Goal: Communication & Community: Answer question/provide support

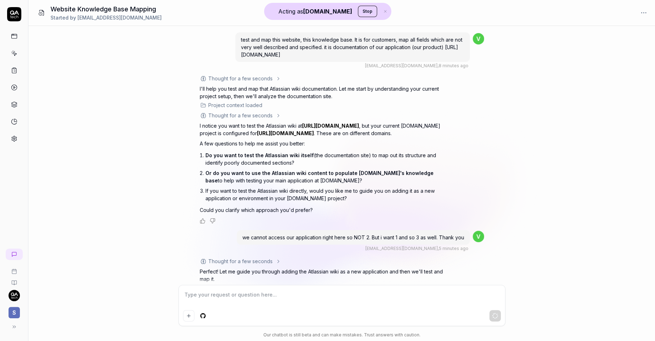
scroll to position [295, 0]
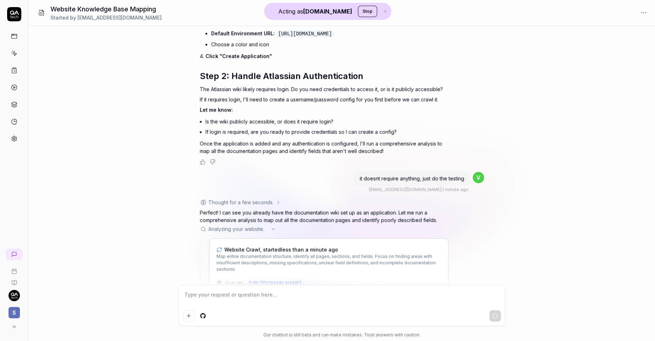
type textarea "*"
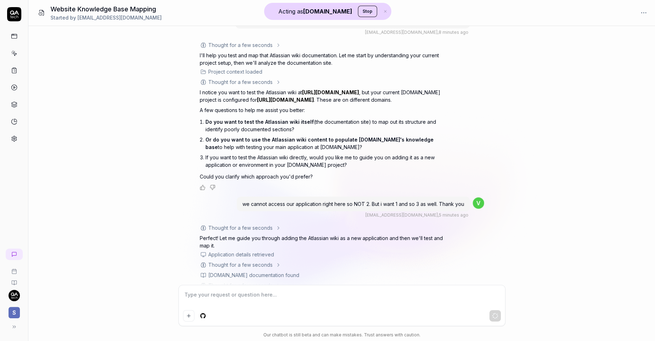
scroll to position [0, 0]
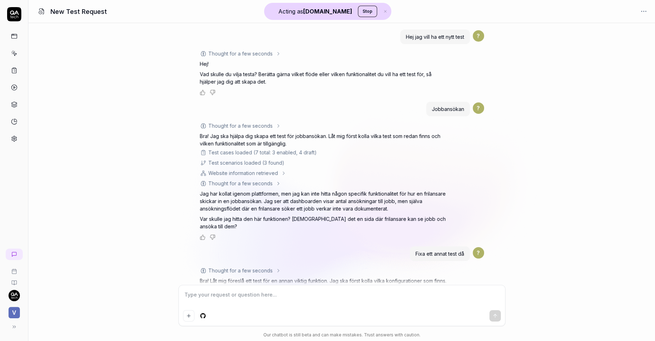
scroll to position [91, 0]
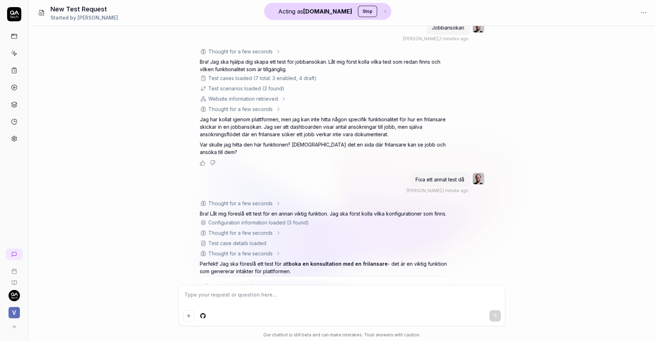
type textarea "*"
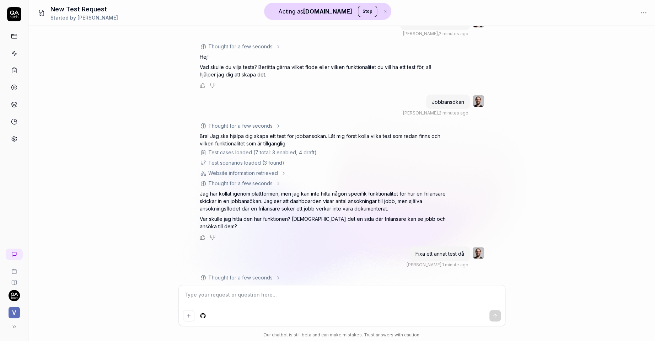
scroll to position [0, 0]
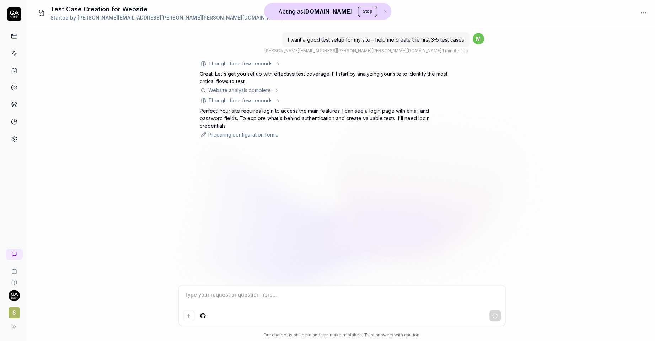
type textarea "*"
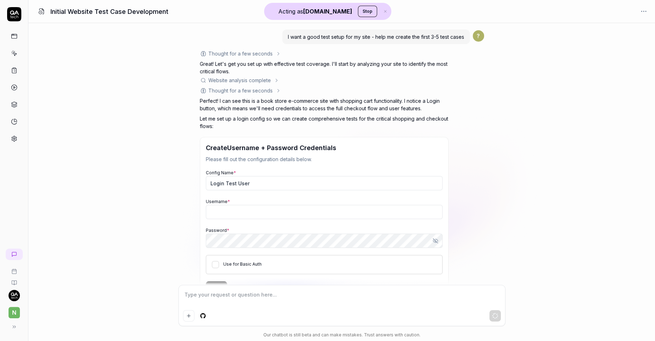
scroll to position [73, 0]
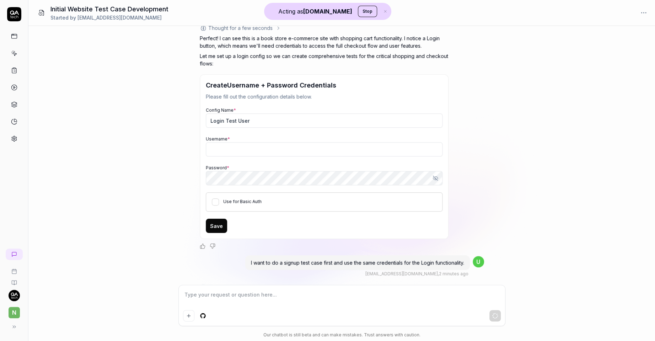
type textarea "*"
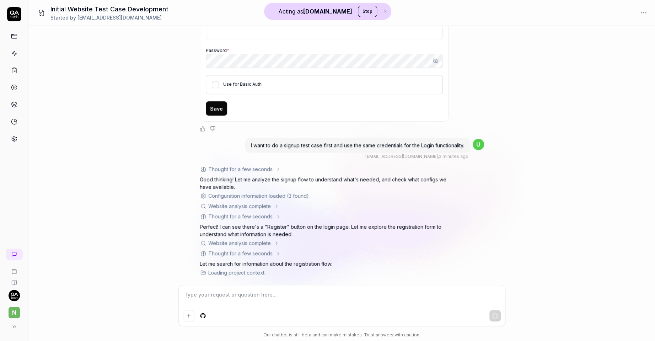
scroll to position [189, 0]
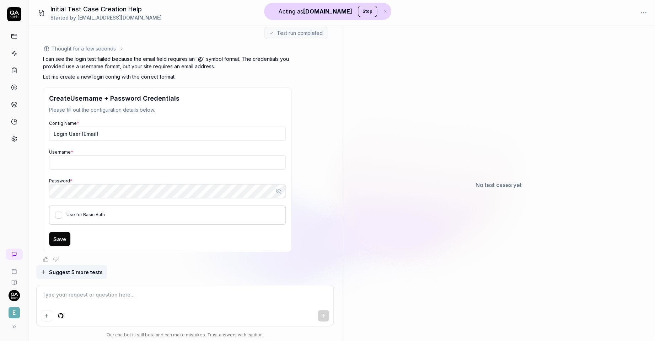
type textarea "*"
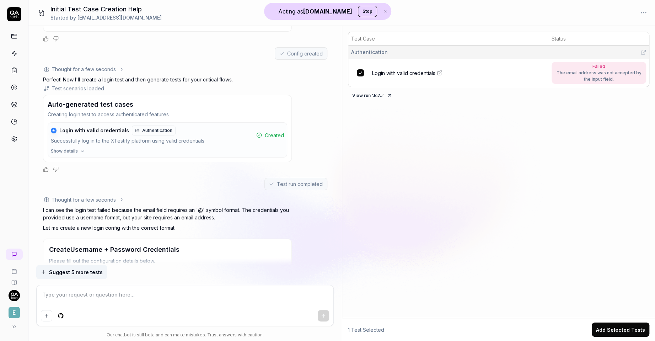
scroll to position [297, 0]
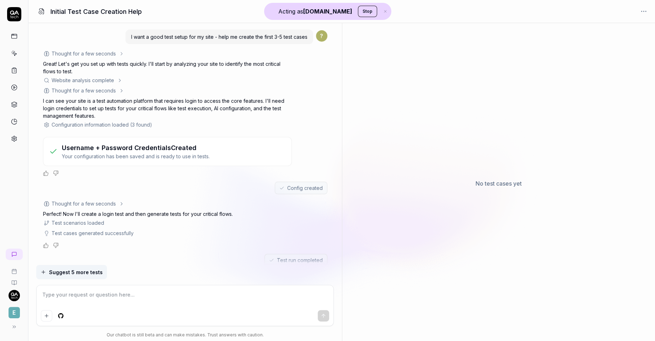
scroll to position [237, 0]
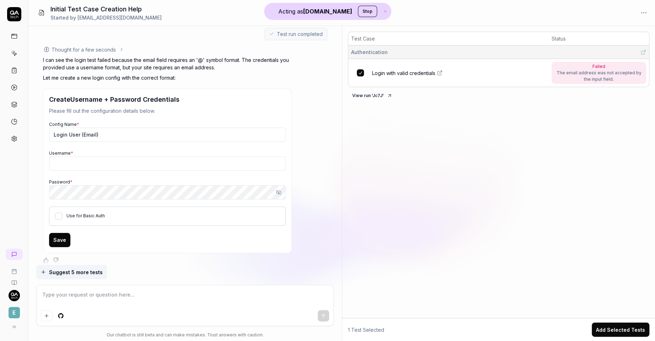
type textarea "*"
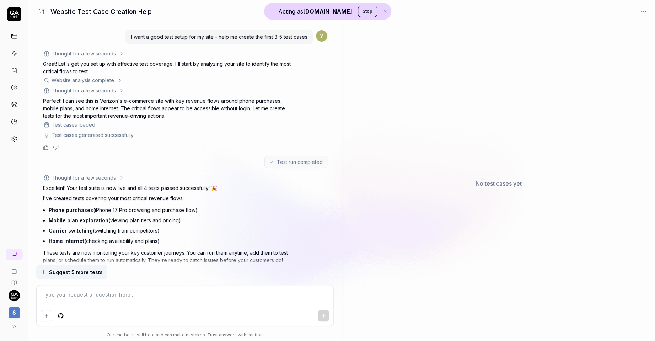
scroll to position [15, 0]
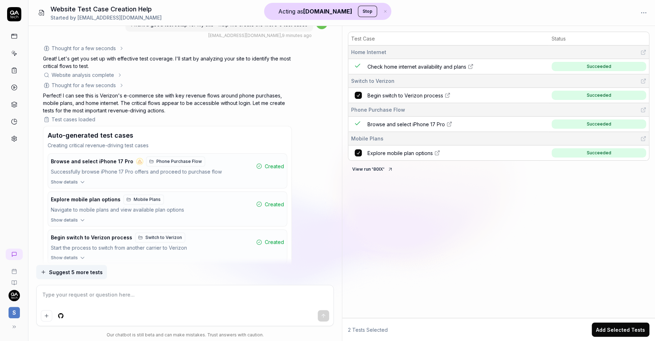
type textarea "*"
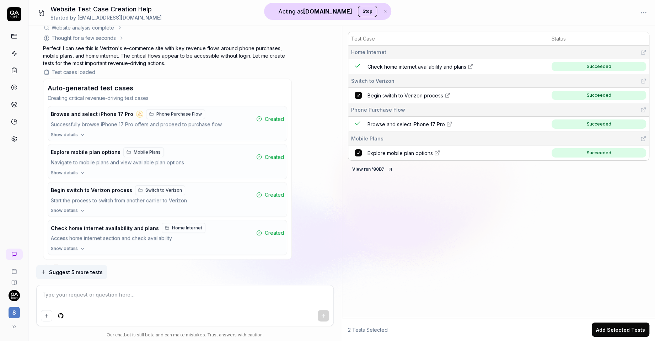
scroll to position [195, 0]
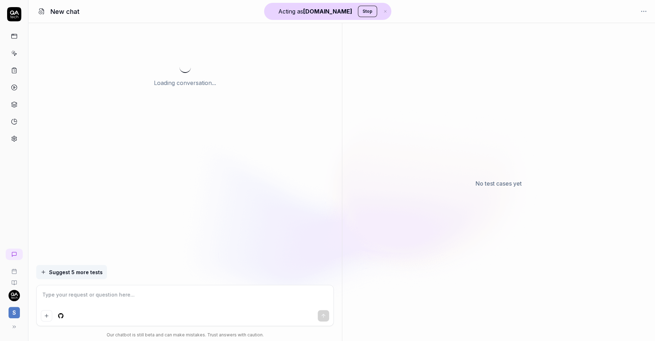
scroll to position [15, 0]
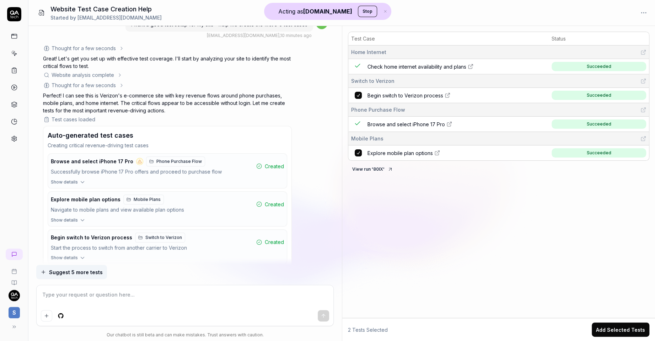
type textarea "*"
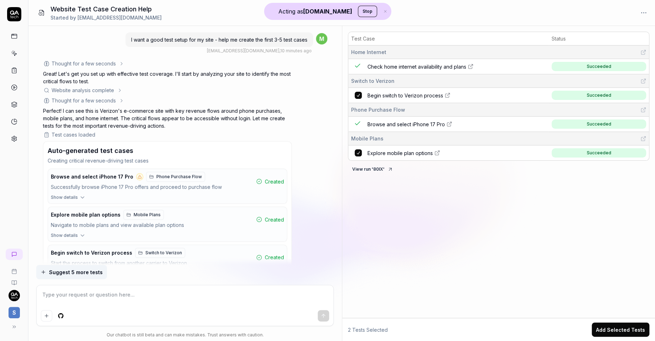
scroll to position [195, 0]
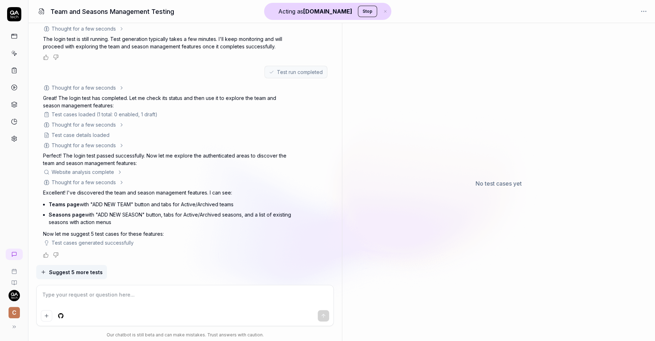
scroll to position [781, 0]
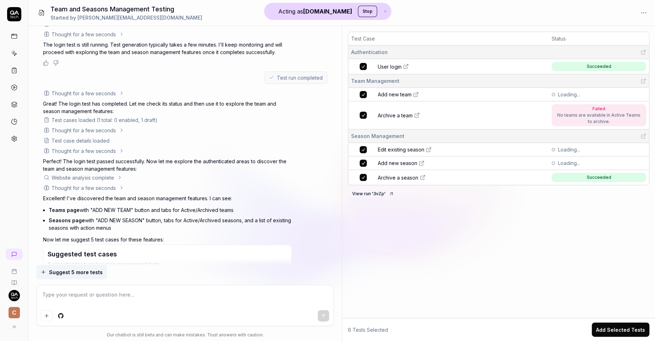
type textarea "*"
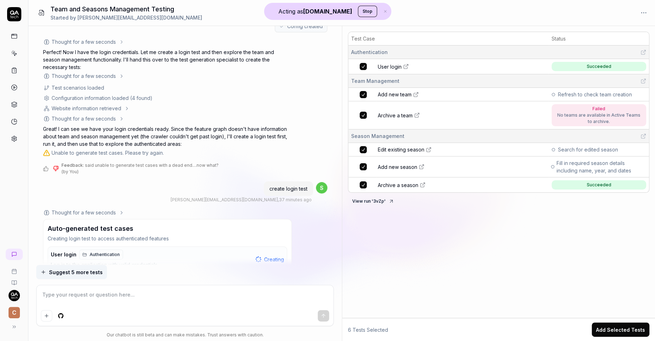
scroll to position [139, 0]
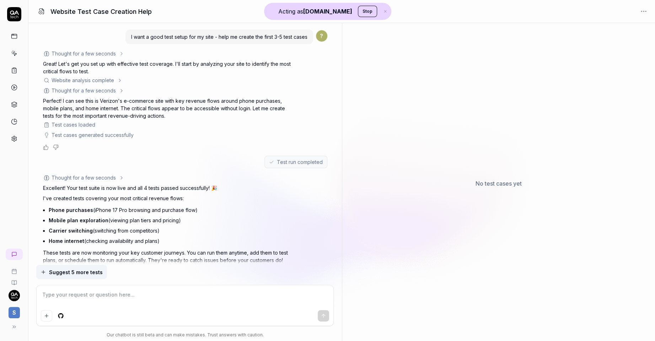
scroll to position [15, 0]
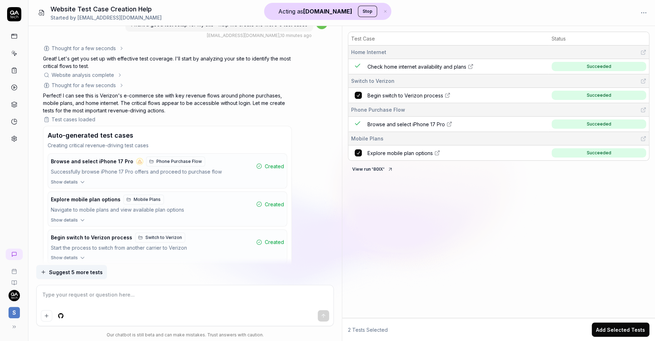
type textarea "*"
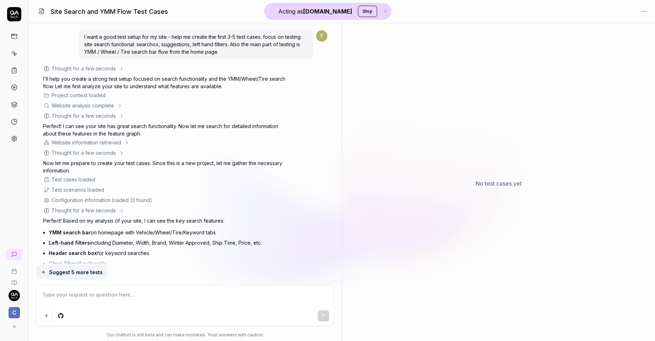
scroll to position [104, 0]
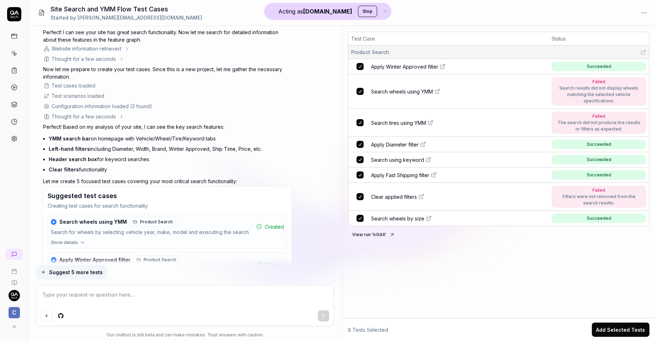
type textarea "*"
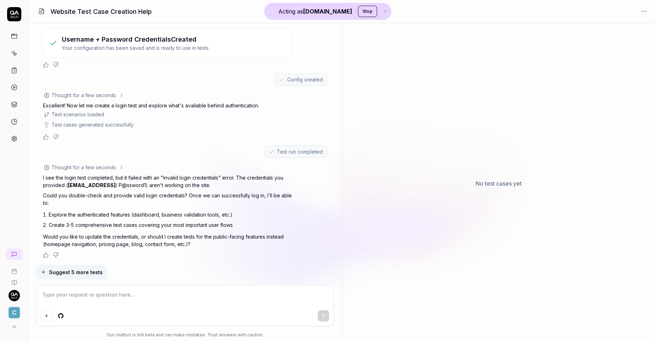
scroll to position [157, 0]
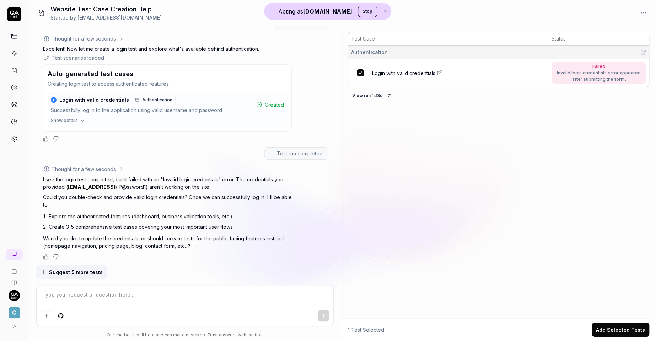
type textarea "*"
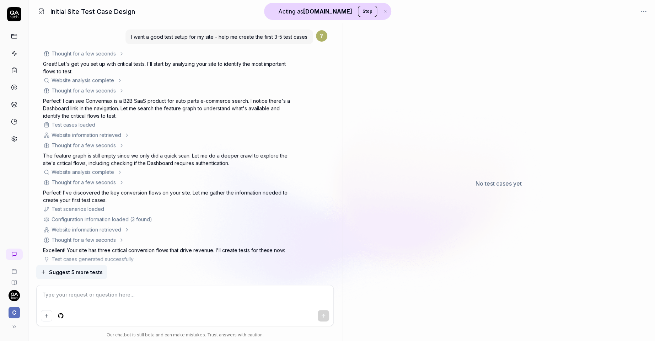
scroll to position [602, 0]
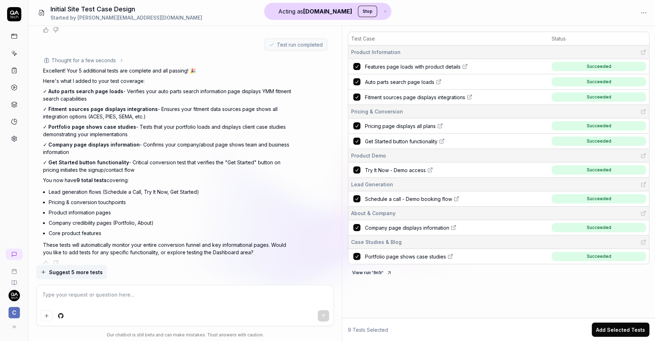
type textarea "*"
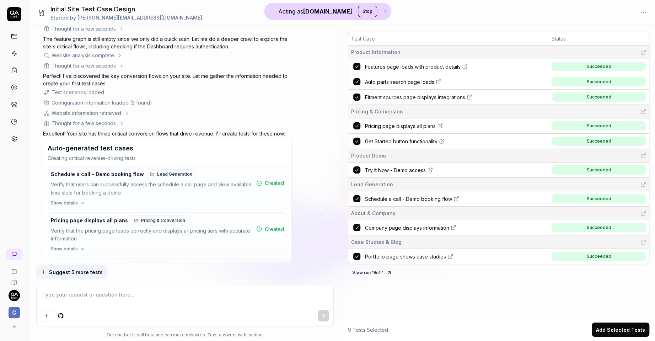
scroll to position [0, 0]
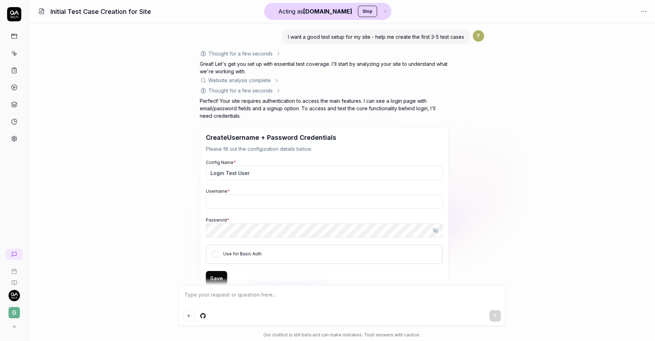
scroll to position [30, 0]
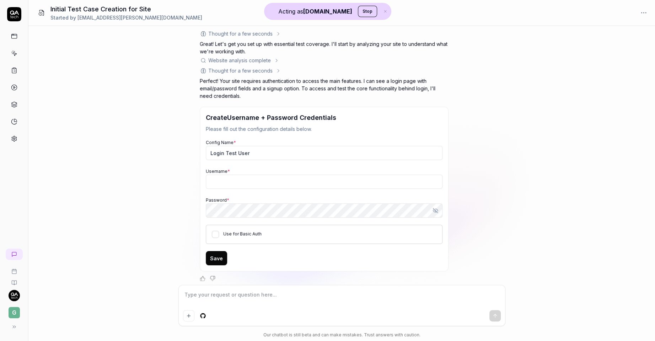
type textarea "*"
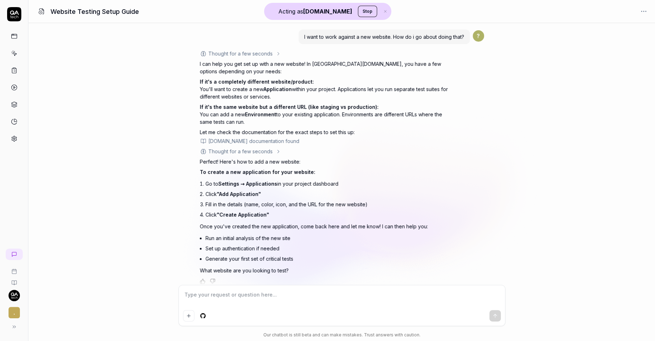
scroll to position [6, 0]
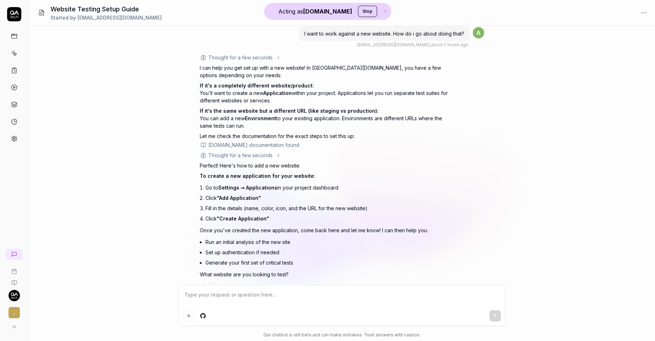
type textarea "*"
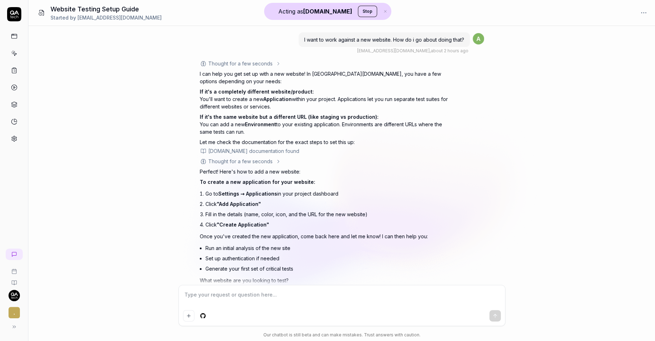
scroll to position [16, 0]
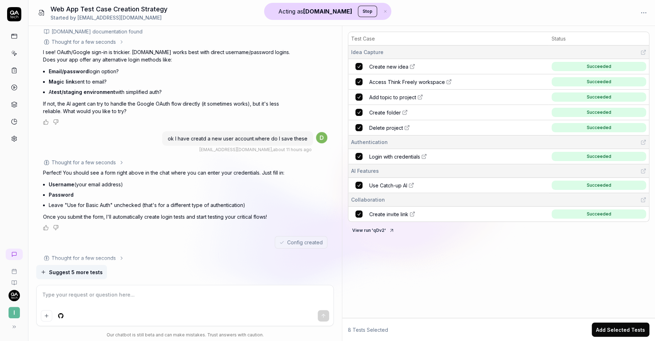
scroll to position [195, 0]
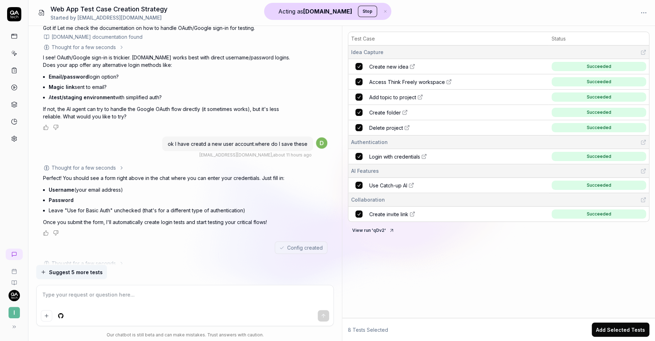
type textarea "*"
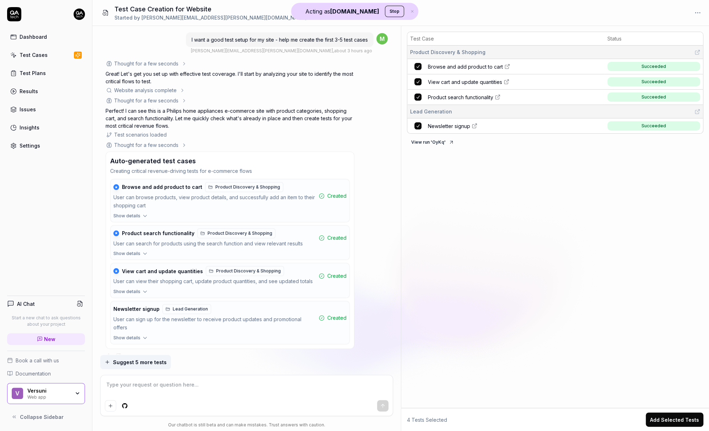
scroll to position [206, 0]
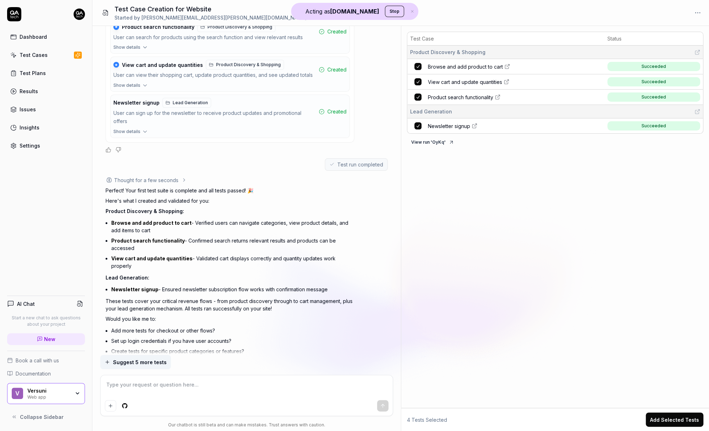
type textarea "*"
